Goal: Understand process/instructions: Learn how to perform a task or action

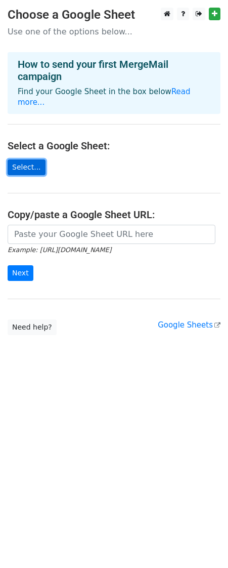
click at [29, 159] on link "Select..." at bounding box center [27, 167] width 38 height 16
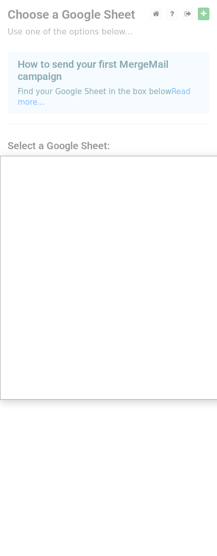
click at [87, 67] on div at bounding box center [114, 284] width 229 height 568
click at [111, 23] on div at bounding box center [114, 284] width 229 height 568
click at [98, 19] on div at bounding box center [114, 284] width 229 height 568
click at [183, 130] on div at bounding box center [114, 284] width 229 height 568
click at [212, 10] on div at bounding box center [114, 284] width 229 height 568
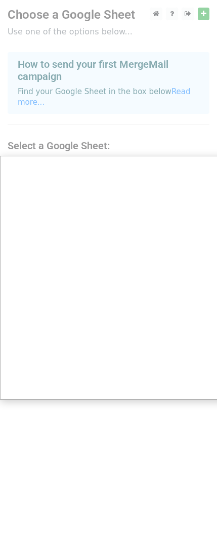
click at [107, 70] on div at bounding box center [114, 284] width 229 height 568
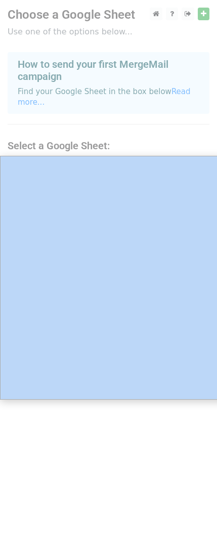
click at [107, 69] on div at bounding box center [114, 284] width 229 height 568
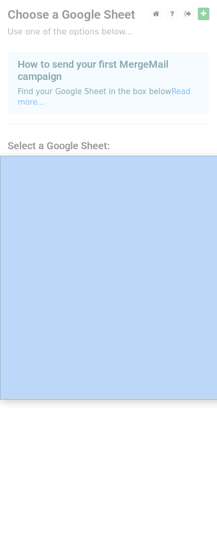
click at [107, 69] on div at bounding box center [114, 284] width 229 height 568
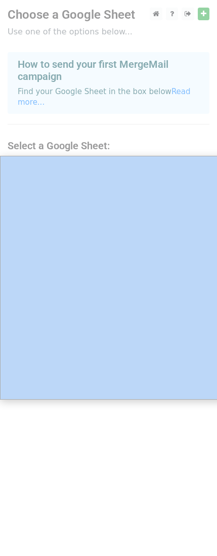
click at [107, 69] on div at bounding box center [114, 284] width 229 height 568
click at [76, 447] on div at bounding box center [114, 284] width 229 height 568
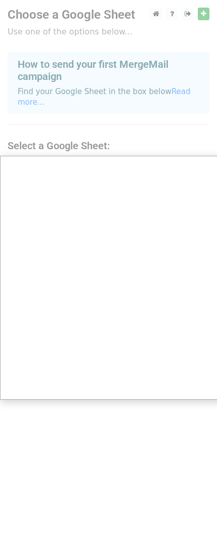
click at [60, 17] on div at bounding box center [114, 284] width 229 height 568
click at [155, 101] on div at bounding box center [114, 284] width 229 height 568
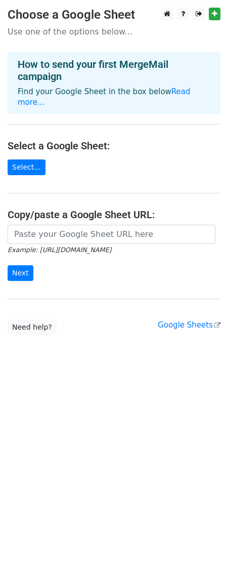
click at [114, 65] on h4 "How to send your first MergeMail campaign" at bounding box center [114, 70] width 193 height 24
click at [175, 95] on link "Read more..." at bounding box center [104, 97] width 173 height 20
click at [166, 11] on icon at bounding box center [167, 13] width 7 height 7
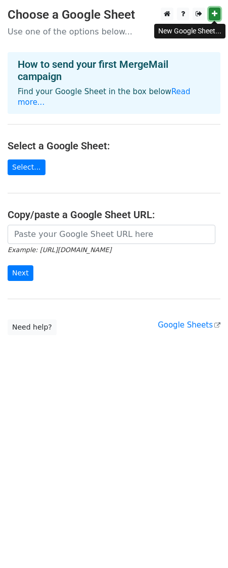
click at [216, 13] on icon at bounding box center [215, 13] width 6 height 7
